Goal: Check status: Check status

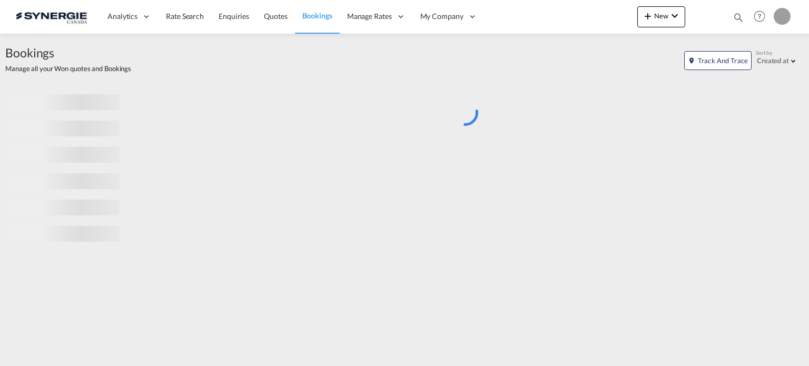
click at [739, 15] on md-icon "icon-magnify" at bounding box center [738, 18] width 12 height 12
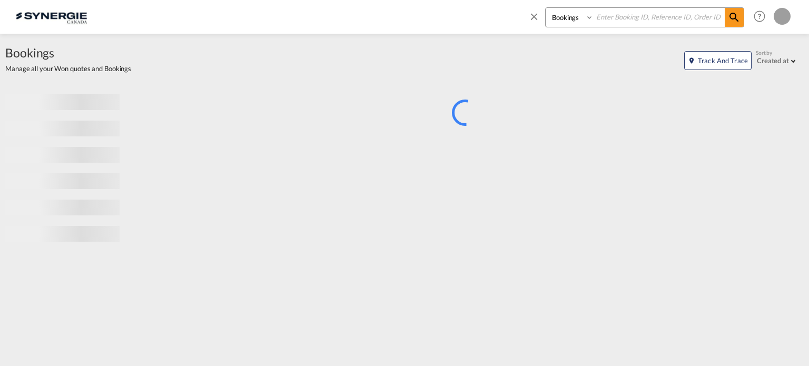
drag, startPoint x: 569, startPoint y: 21, endPoint x: 570, endPoint y: 26, distance: 5.4
click at [569, 21] on select "Bookings Quotes Enquiries" at bounding box center [571, 17] width 50 height 19
select select "Quotes"
click at [546, 8] on select "Bookings Quotes Enquiries" at bounding box center [571, 17] width 50 height 19
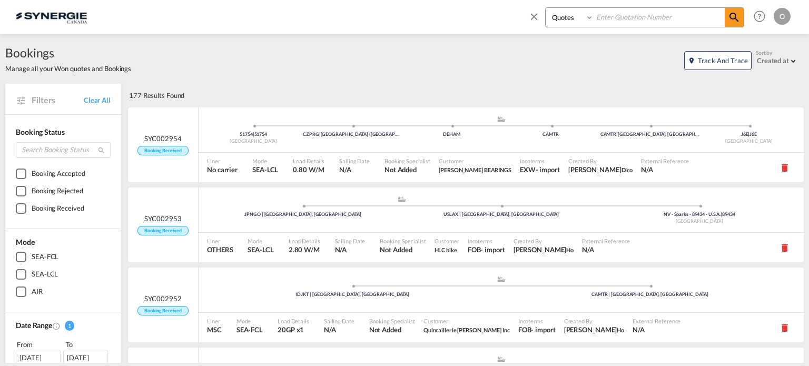
drag, startPoint x: 613, startPoint y: 19, endPoint x: 604, endPoint y: 12, distance: 11.3
click at [604, 12] on input at bounding box center [658, 17] width 131 height 18
paste input "SYC000014157"
type input "SYC000014157"
click at [731, 19] on md-icon "icon-magnify" at bounding box center [734, 17] width 13 height 13
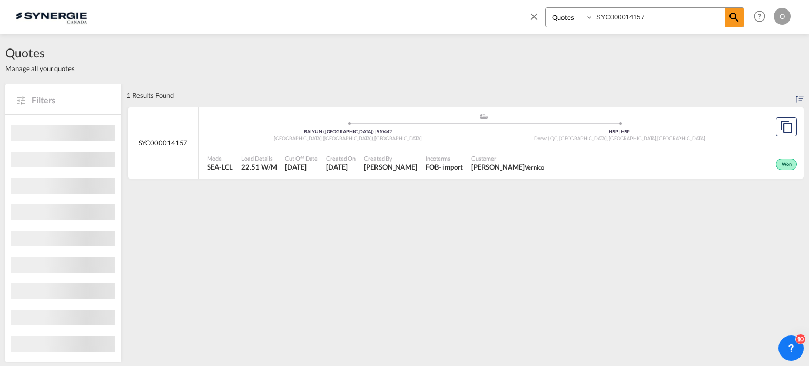
click at [392, 150] on div "Created By [PERSON_NAME]" at bounding box center [391, 163] width 62 height 26
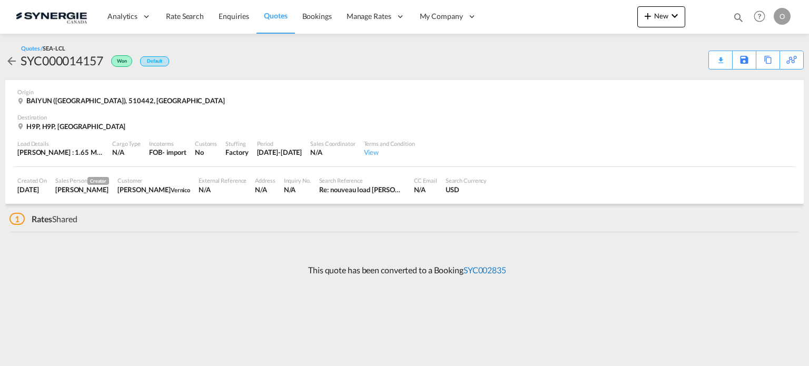
click at [482, 270] on link "SYC002835" at bounding box center [484, 270] width 43 height 10
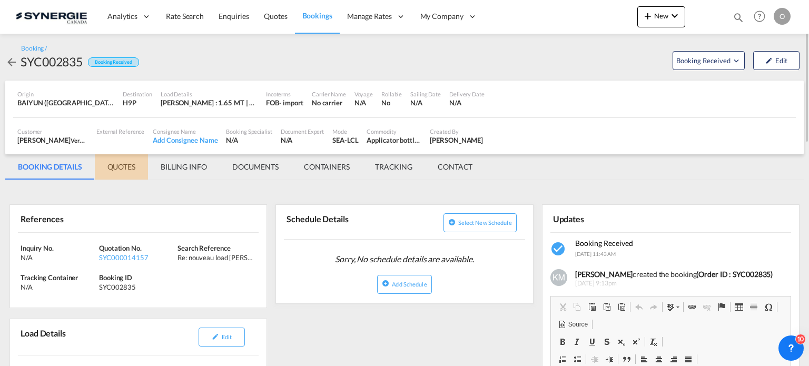
click at [137, 170] on md-tab-item "QUOTES" at bounding box center [121, 166] width 53 height 25
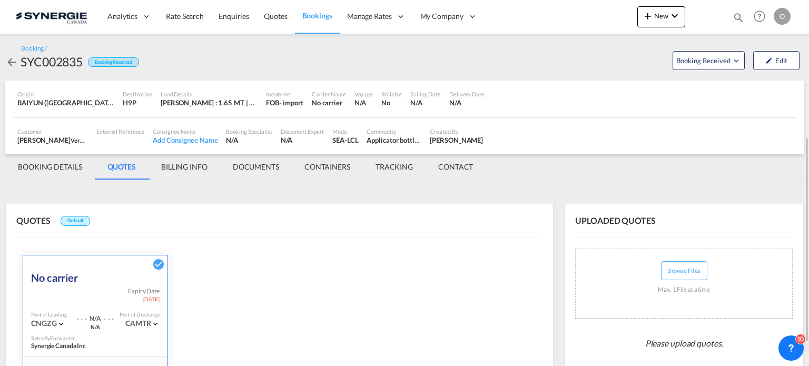
scroll to position [263, 0]
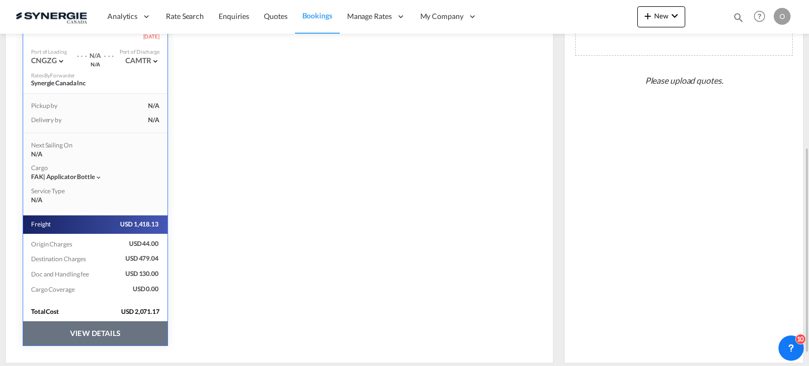
click at [96, 334] on button "VIEW DETAILS" at bounding box center [95, 333] width 144 height 24
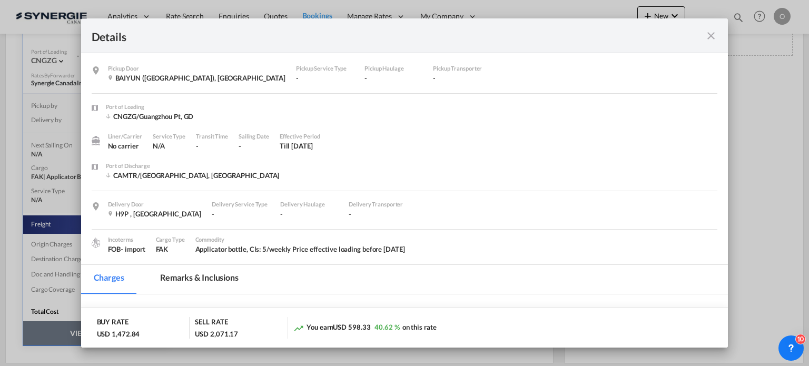
click at [230, 267] on md-tab-item "Remarks & Inclusions" at bounding box center [199, 279] width 104 height 29
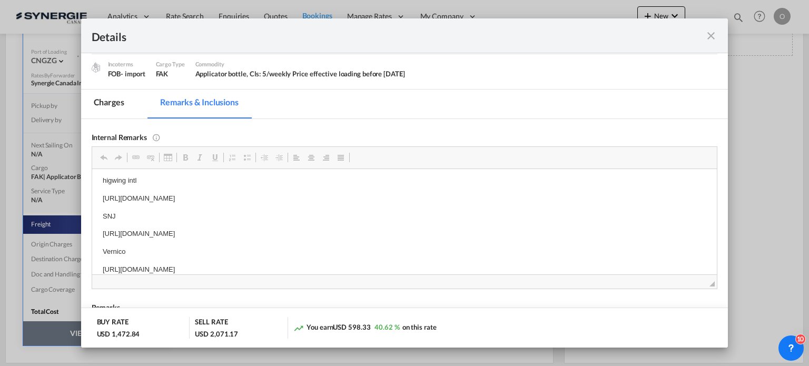
scroll to position [0, 0]
